Goal: Information Seeking & Learning: Learn about a topic

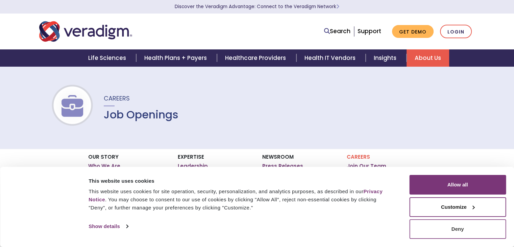
click at [470, 225] on button "Deny" at bounding box center [457, 229] width 97 height 20
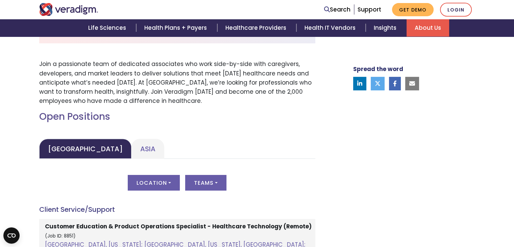
scroll to position [338, 0]
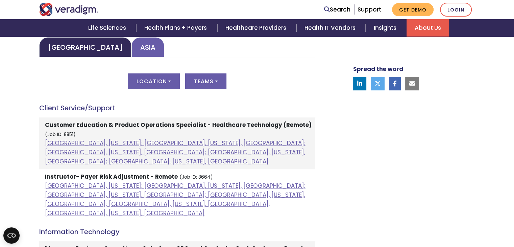
click at [131, 45] on link "Asia" at bounding box center [147, 47] width 33 height 20
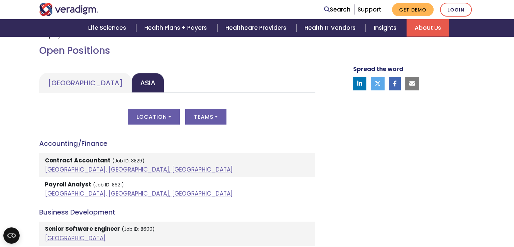
scroll to position [304, 0]
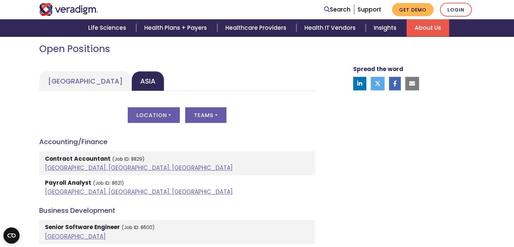
click at [158, 110] on button "Location" at bounding box center [154, 115] width 52 height 16
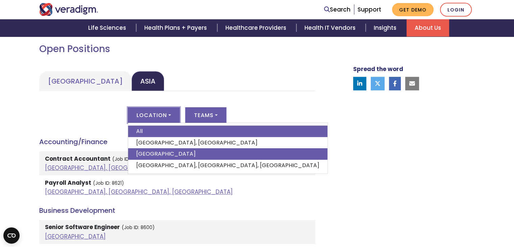
click at [176, 150] on link "[GEOGRAPHIC_DATA]" at bounding box center [227, 153] width 199 height 11
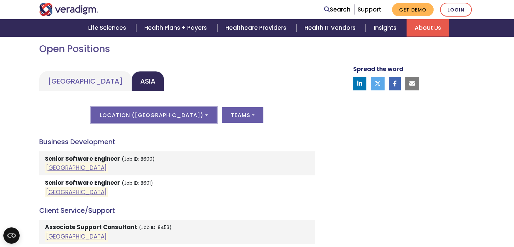
click at [165, 113] on button "Location ( [GEOGRAPHIC_DATA] )" at bounding box center [153, 115] width 125 height 16
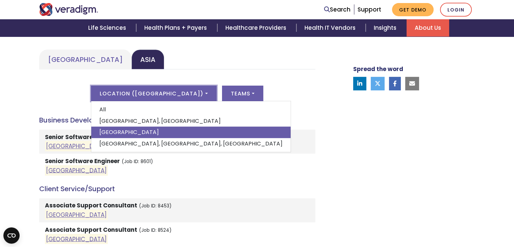
scroll to position [338, 0]
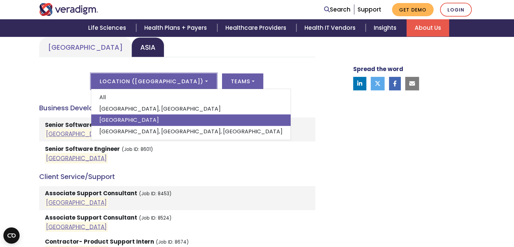
click at [288, 110] on h4 "Business Development" at bounding box center [177, 108] width 276 height 8
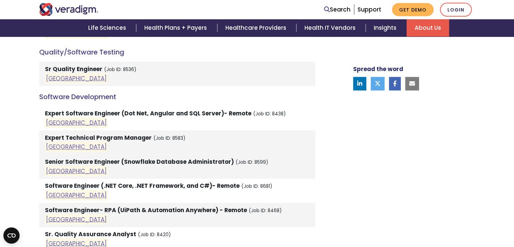
scroll to position [946, 0]
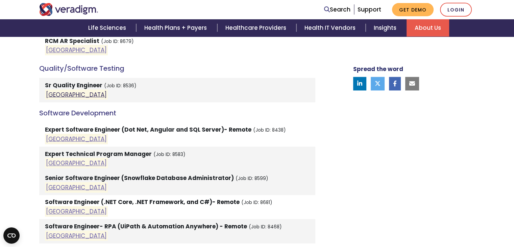
click at [53, 90] on link "[GEOGRAPHIC_DATA]" at bounding box center [76, 94] width 61 height 8
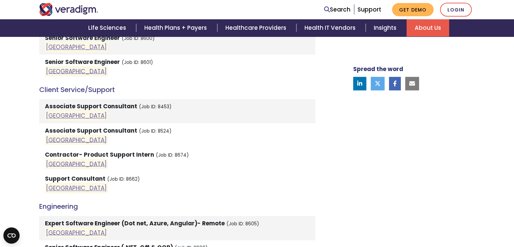
scroll to position [304, 0]
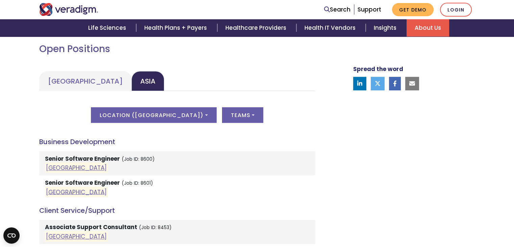
click at [280, 140] on h4 "Business Development" at bounding box center [177, 141] width 276 height 8
